Goal: Task Accomplishment & Management: Manage account settings

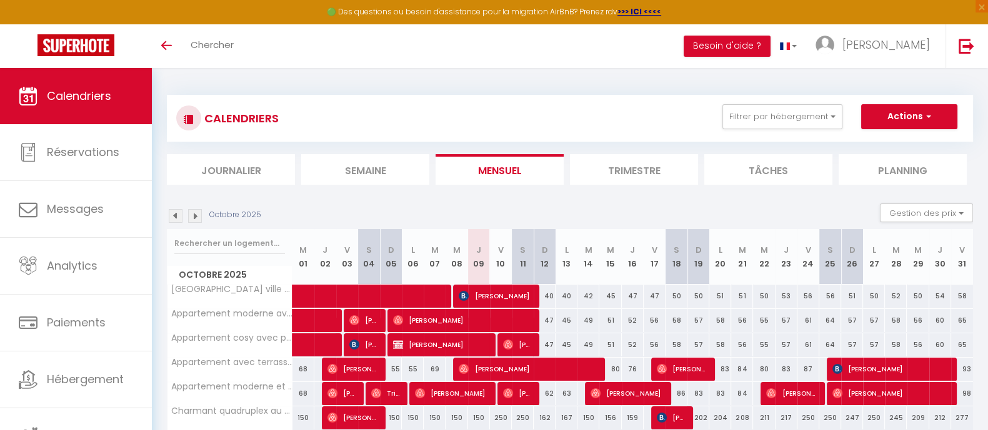
scroll to position [77, 0]
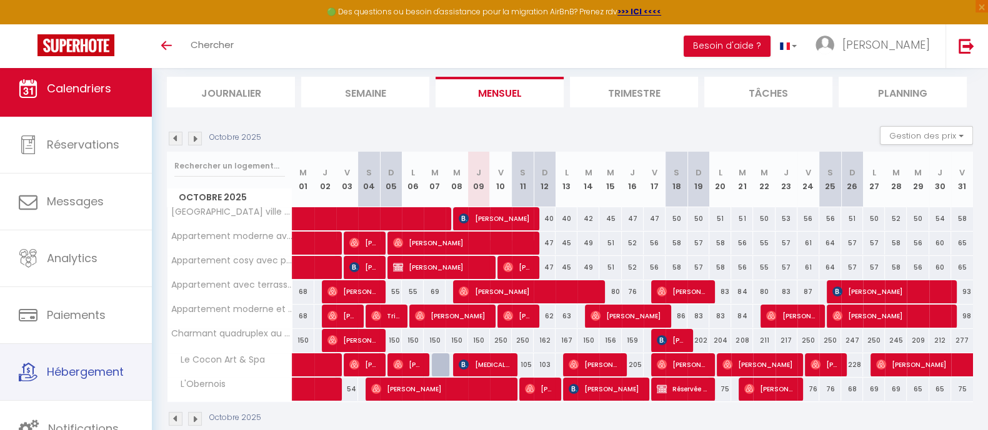
click at [83, 387] on link "Hébergement" at bounding box center [76, 372] width 152 height 56
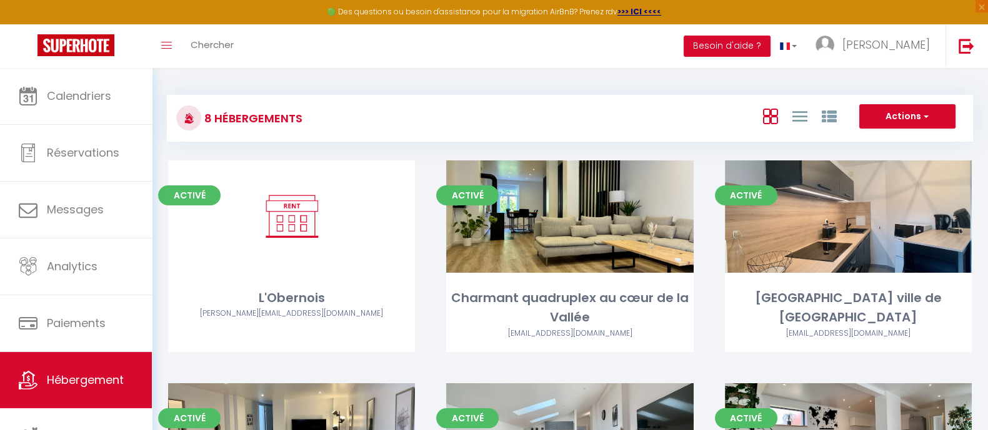
click at [843, 220] on link "Editer" at bounding box center [847, 216] width 75 height 25
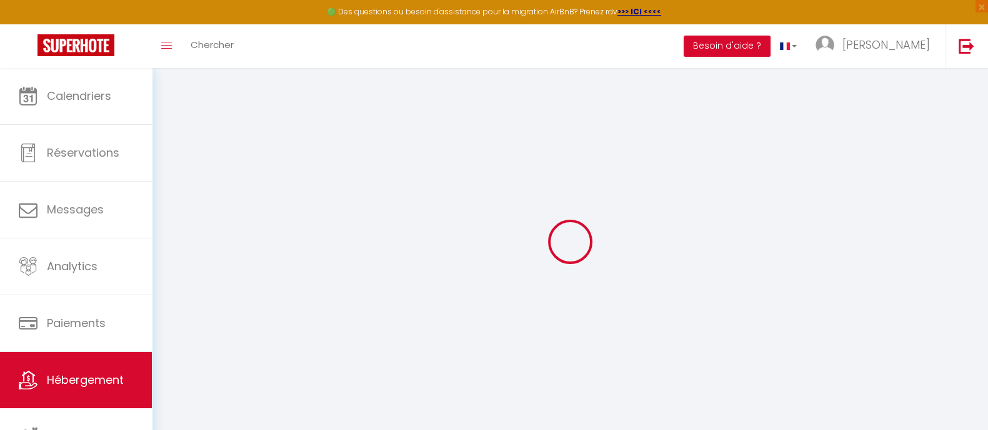
select select "3617-41562652"
select select "+ 20 %"
select select
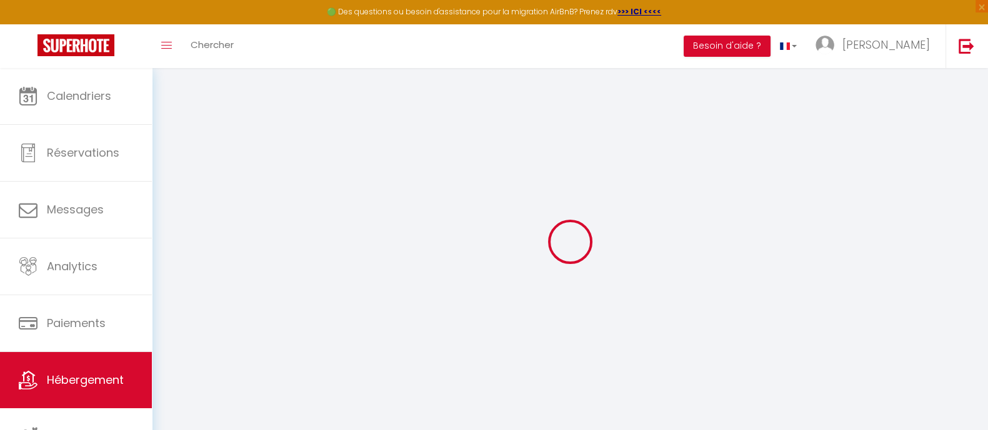
checkbox input "false"
select select "EUR"
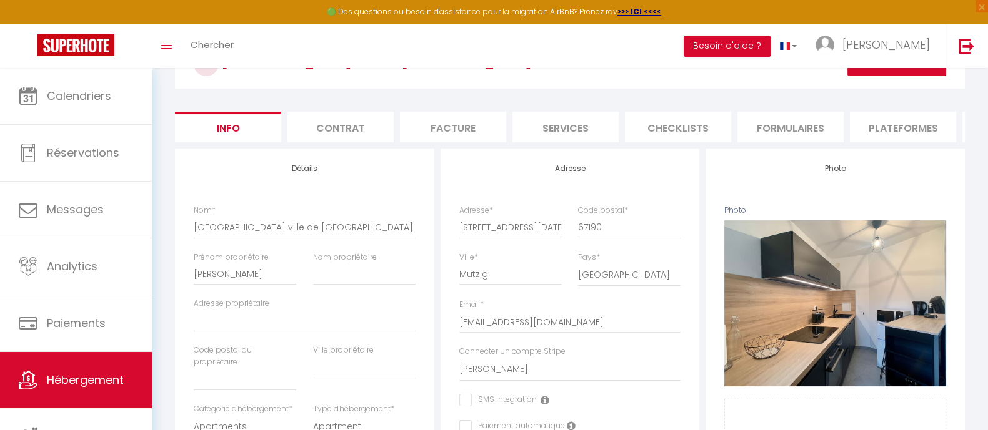
scroll to position [77, 0]
click at [890, 124] on li "Plateformes" at bounding box center [903, 127] width 106 height 31
select select
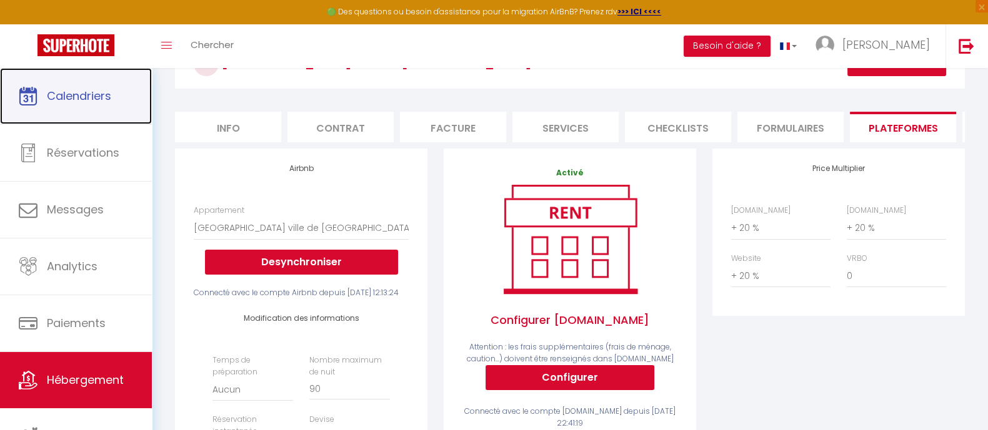
click at [27, 102] on icon at bounding box center [28, 96] width 19 height 19
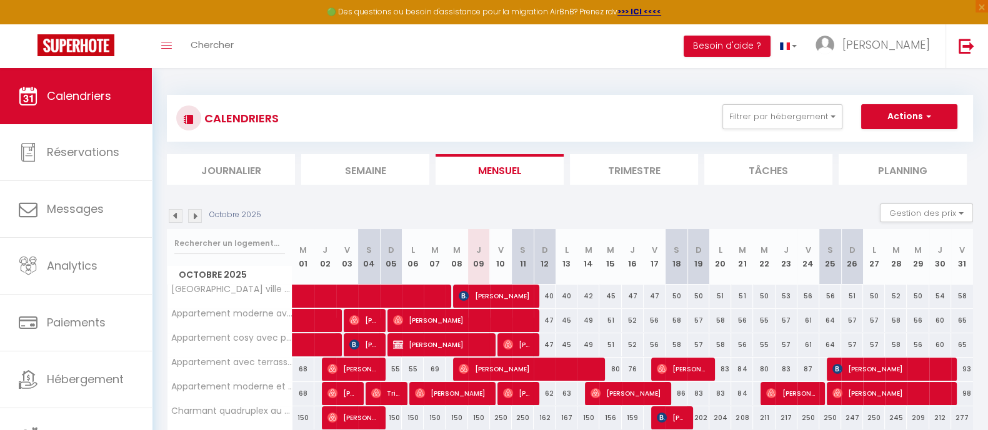
click at [194, 219] on img at bounding box center [195, 216] width 14 height 14
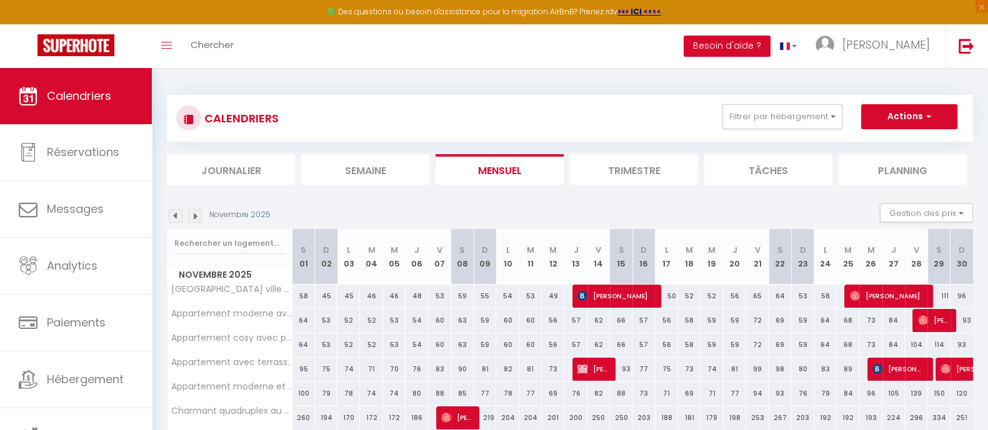
click at [194, 219] on img at bounding box center [195, 216] width 14 height 14
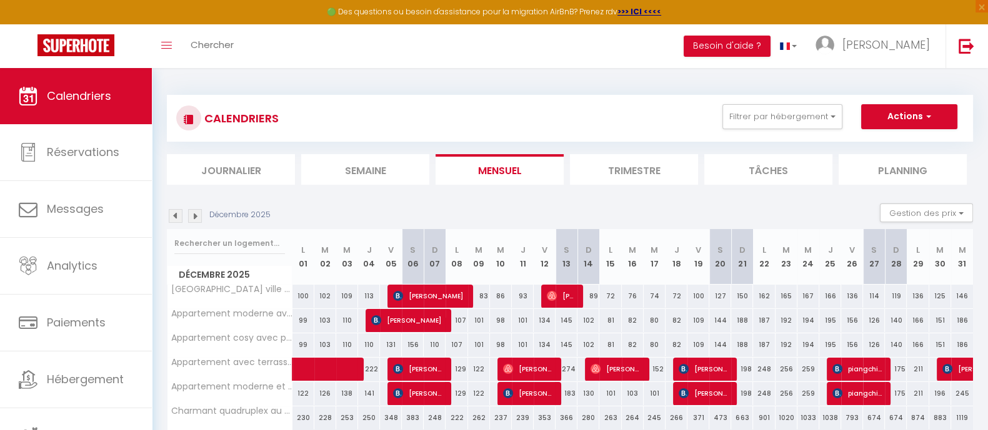
click at [194, 219] on img at bounding box center [195, 216] width 14 height 14
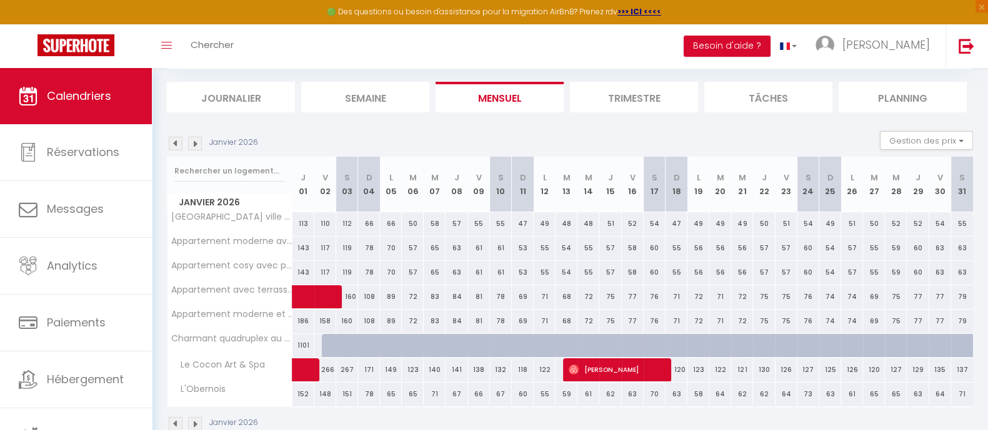
scroll to position [99, 0]
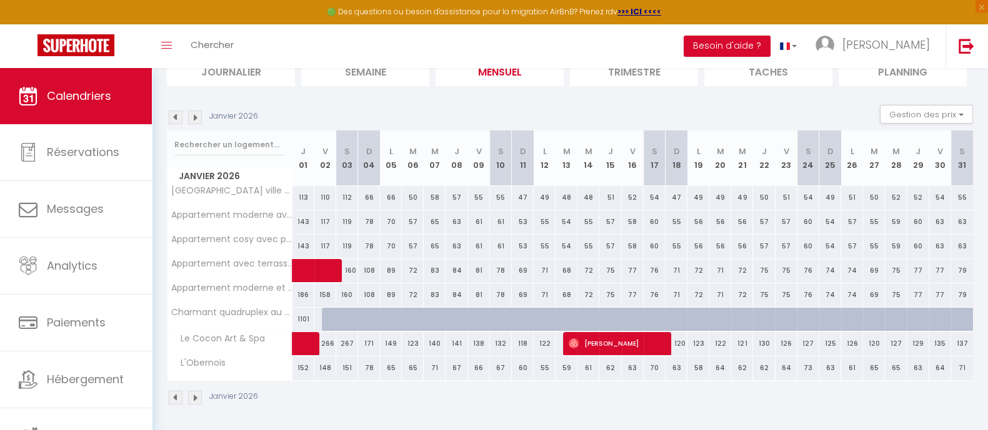
click at [177, 122] on img at bounding box center [176, 118] width 14 height 14
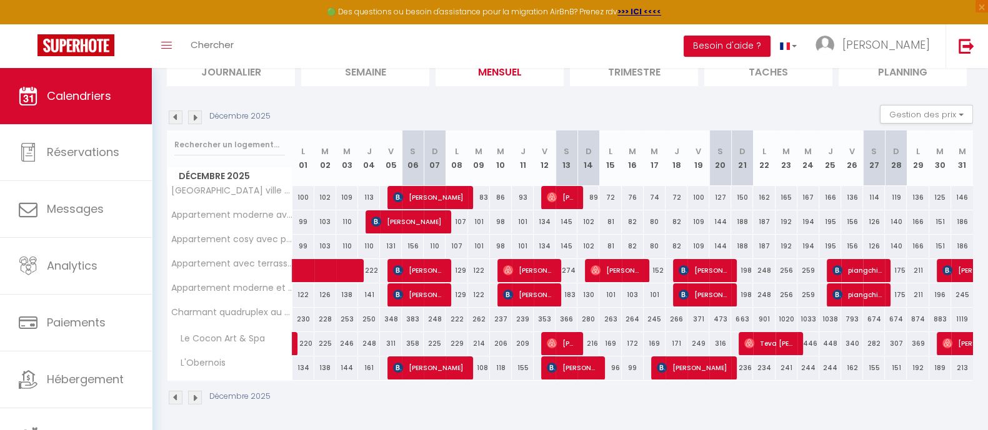
click at [176, 117] on img at bounding box center [176, 118] width 14 height 14
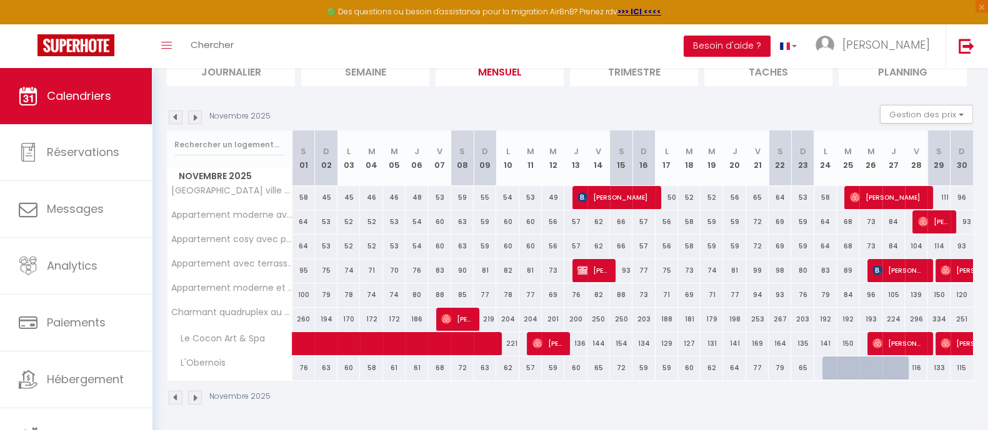
click at [176, 117] on img at bounding box center [176, 118] width 14 height 14
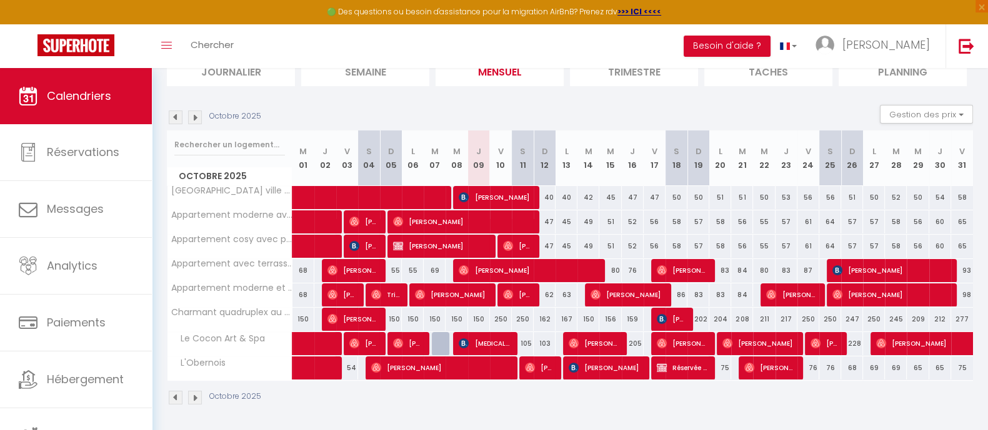
scroll to position [7, 0]
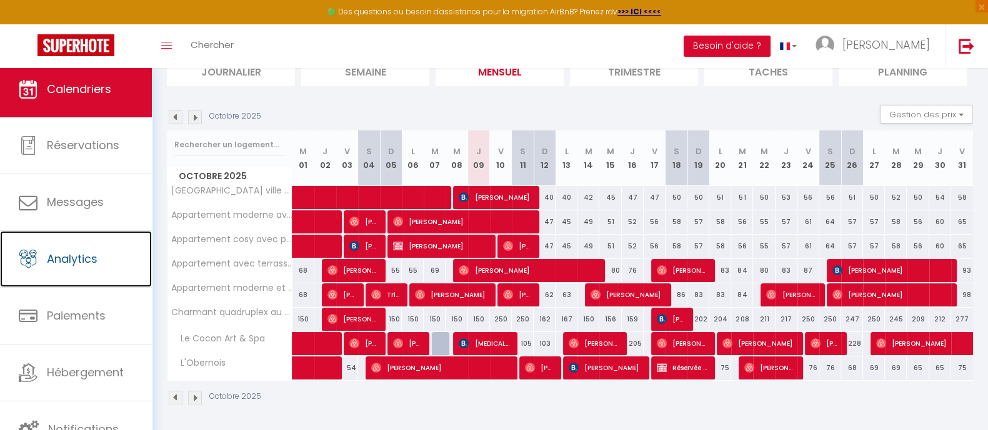
click at [110, 248] on link "Analytics" at bounding box center [76, 259] width 152 height 56
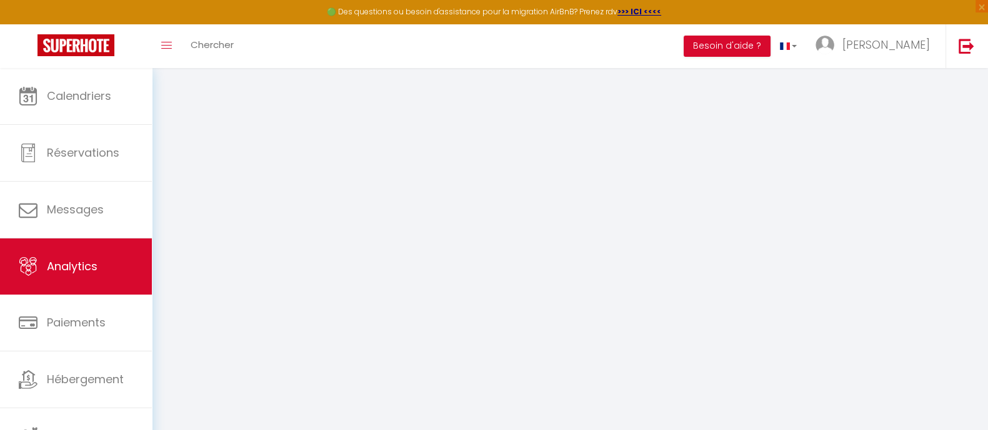
select select "2025"
select select "10"
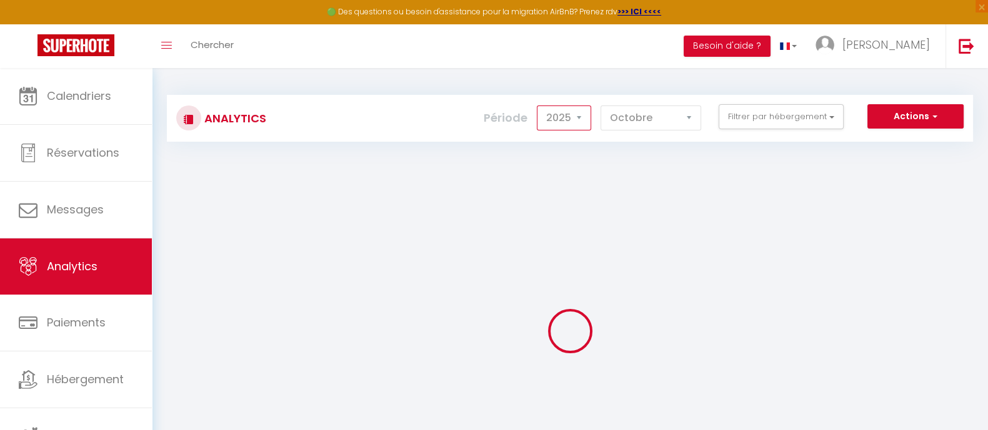
click at [584, 122] on select "2014 2015 2016 2017 2018 2019 2020 2021 2022 2023 2024 2025 2026 2027" at bounding box center [564, 118] width 54 height 25
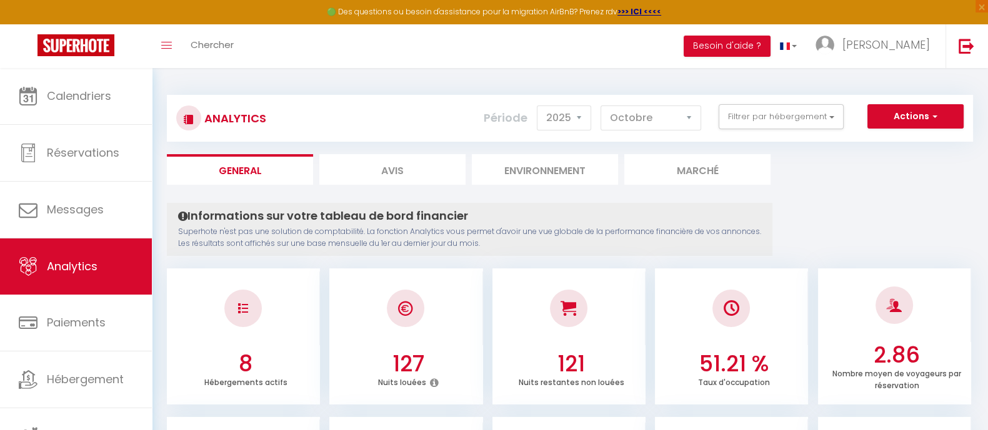
click at [771, 92] on div "Analytics Actions Génération SuperConciergerie Génération SuperAnalyzer Générat…" at bounding box center [570, 112] width 806 height 59
click at [768, 124] on button "Filtrer par hébergement" at bounding box center [780, 116] width 125 height 25
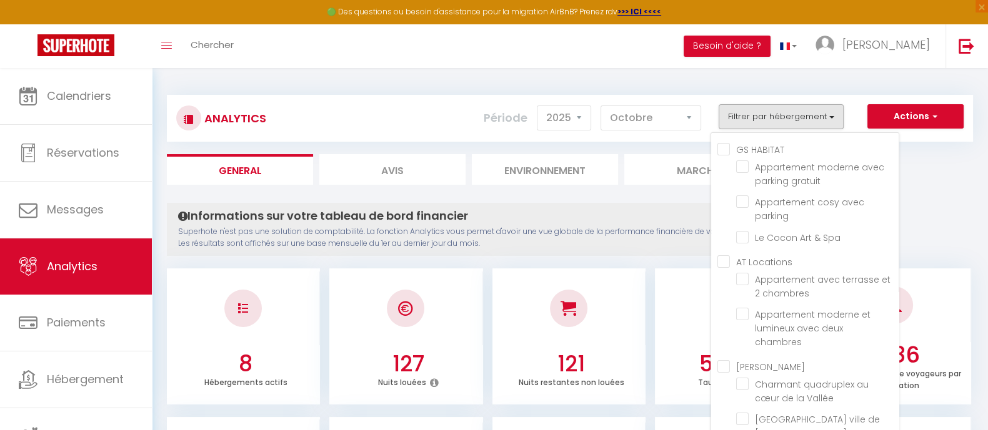
click at [748, 231] on Spa "checkbox" at bounding box center [817, 237] width 162 height 12
checkbox Spa "true"
checkbox gratuit "false"
checkbox parking "false"
checkbox chambres "false"
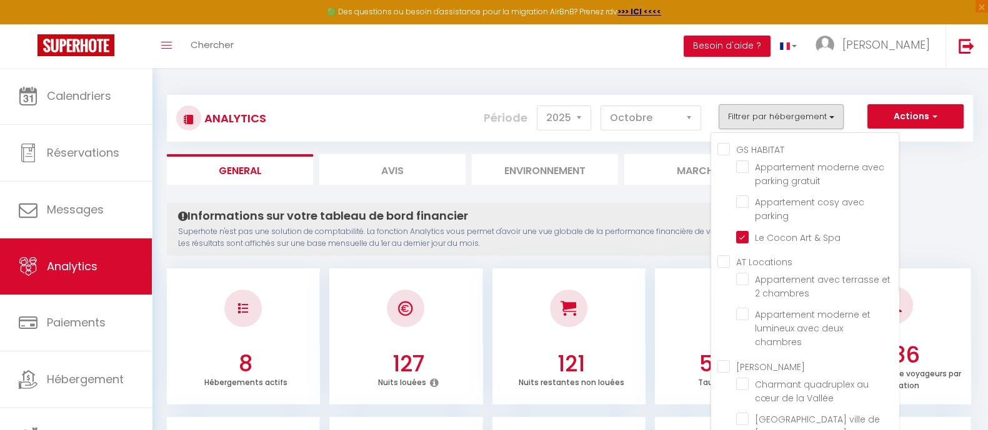
checkbox chambres "false"
checkbox Vallée "false"
checkbox Mutzig "false"
checkbox input "false"
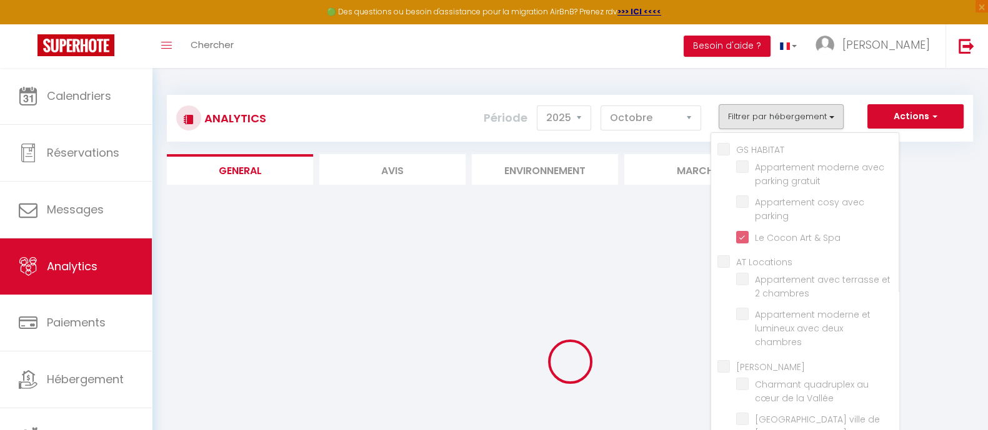
click at [0, 0] on div "Informations sur votre tableau de bord financier Superhote n'est pas une soluti…" at bounding box center [0, 0] width 0 height 0
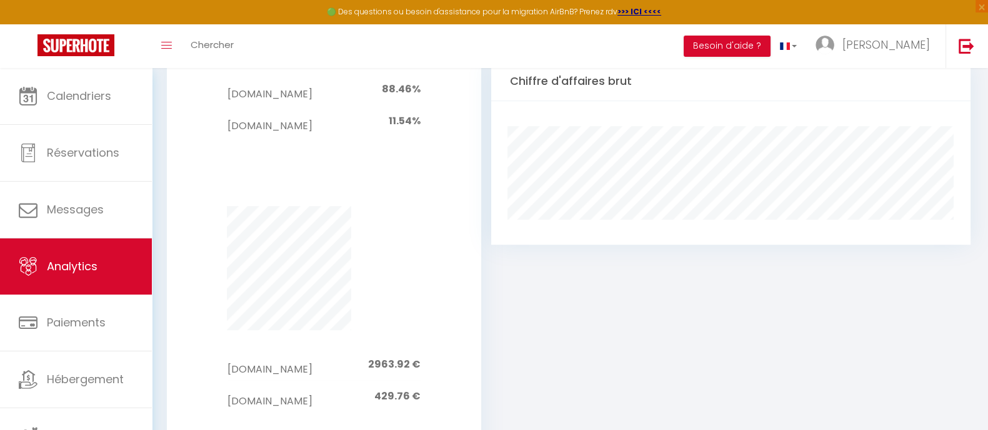
scroll to position [1123, 0]
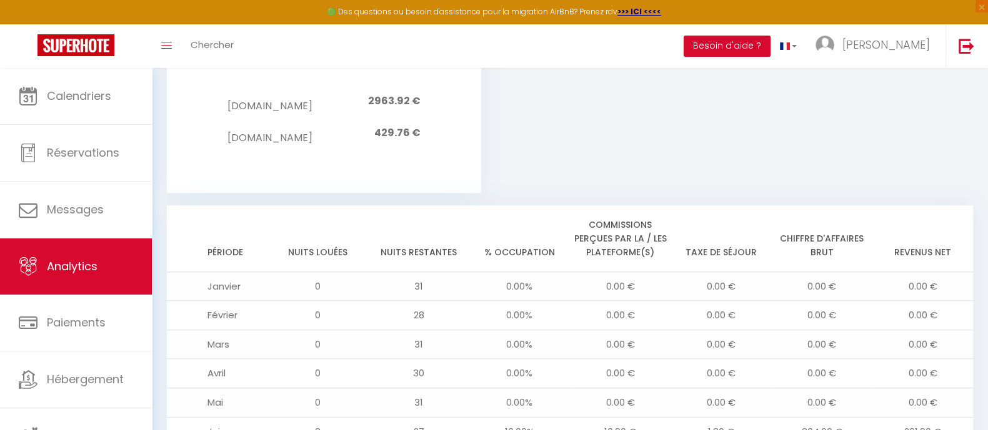
drag, startPoint x: 942, startPoint y: 290, endPoint x: 873, endPoint y: 292, distance: 69.4
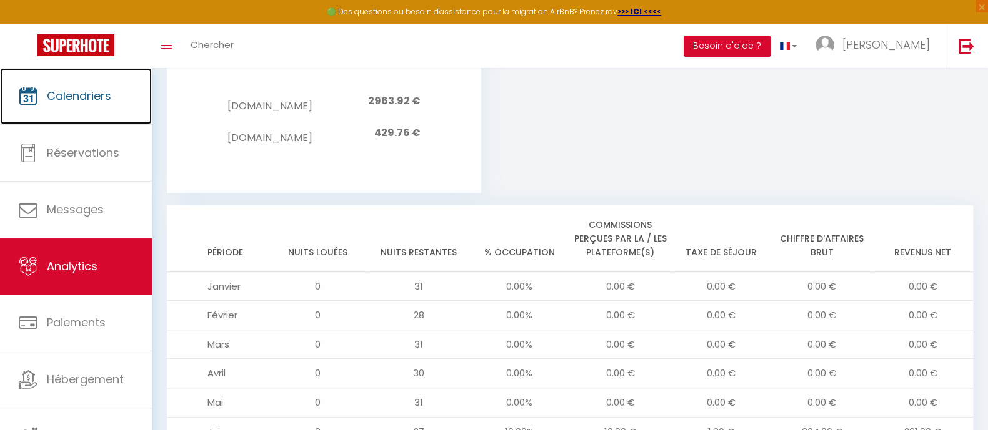
click at [54, 111] on link "Calendriers" at bounding box center [76, 96] width 152 height 56
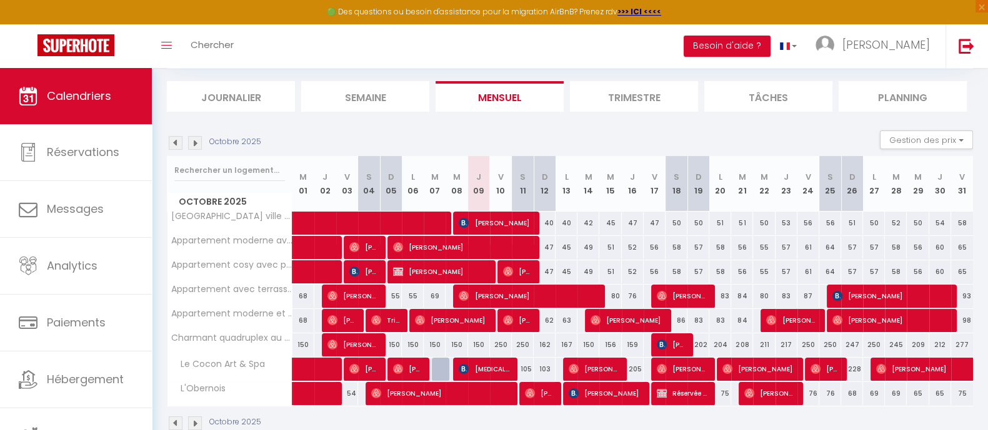
scroll to position [99, 0]
